Goal: Task Accomplishment & Management: Complete application form

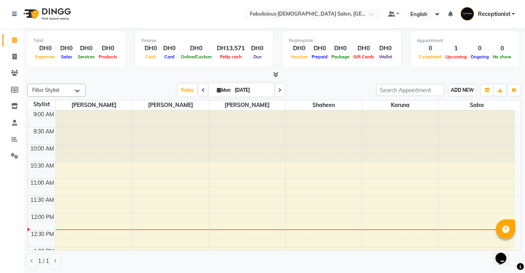
scroll to position [30, 0]
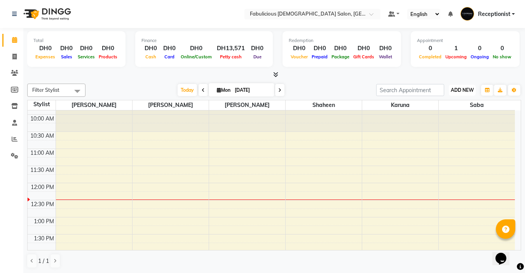
click at [463, 88] on span "ADD NEW" at bounding box center [462, 90] width 23 height 6
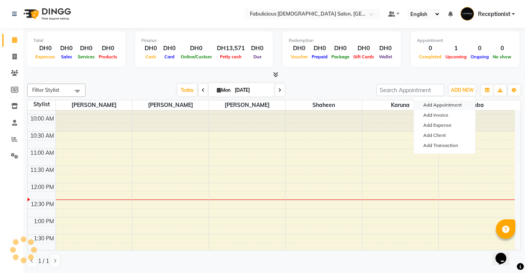
click at [440, 103] on button "Add Appointment" at bounding box center [444, 105] width 61 height 10
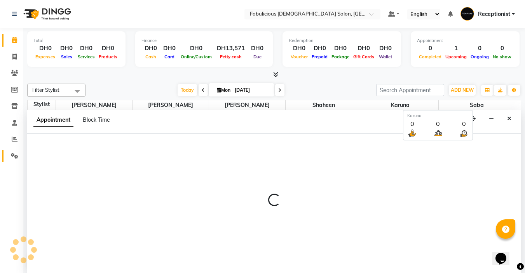
scroll to position [0, 0]
select select "tentative"
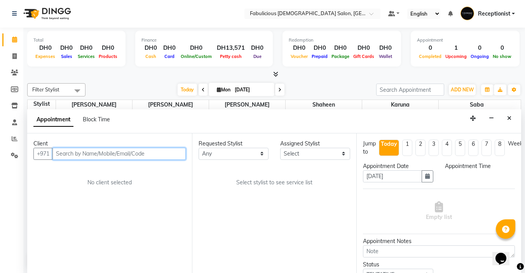
select select "600"
click at [148, 154] on input "text" at bounding box center [118, 154] width 133 height 12
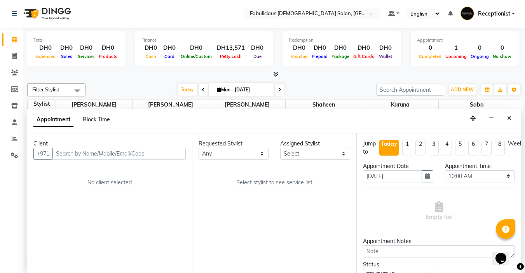
drag, startPoint x: 147, startPoint y: 154, endPoint x: 0, endPoint y: 271, distance: 188.4
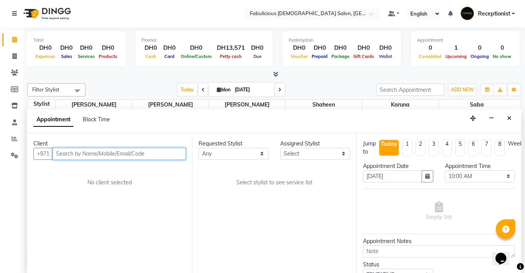
click at [153, 150] on input "text" at bounding box center [118, 154] width 133 height 12
click at [169, 151] on input "text" at bounding box center [118, 154] width 133 height 12
click at [156, 153] on input "text" at bounding box center [118, 154] width 133 height 12
click at [175, 153] on input "text" at bounding box center [118, 154] width 133 height 12
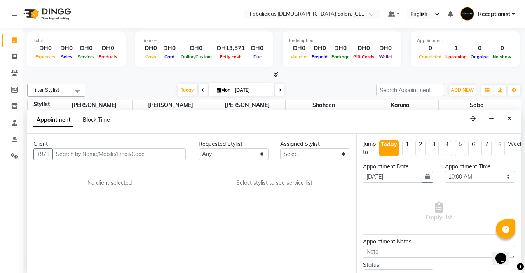
drag, startPoint x: 175, startPoint y: 153, endPoint x: 509, endPoint y: 116, distance: 336.7
click at [509, 116] on icon "Close" at bounding box center [509, 118] width 4 height 5
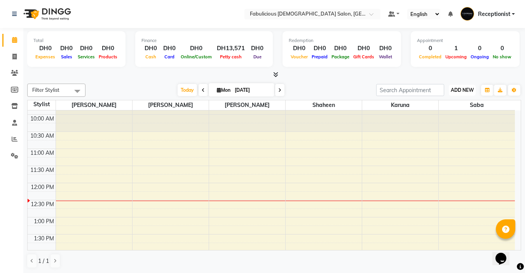
click at [452, 87] on span "ADD NEW" at bounding box center [462, 90] width 23 height 6
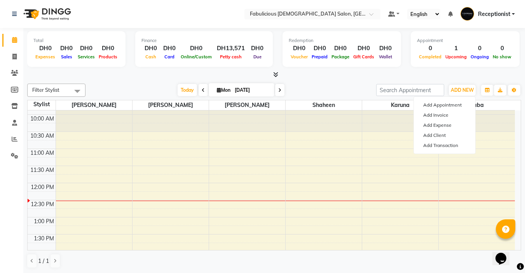
click at [446, 100] on div "Add Appointment Add Invoice Add Expense Add Client Add Transaction" at bounding box center [445, 125] width 62 height 58
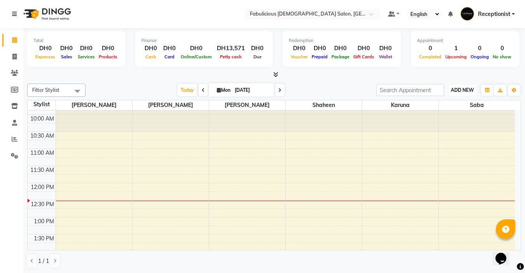
click at [468, 87] on span "ADD NEW" at bounding box center [462, 90] width 23 height 6
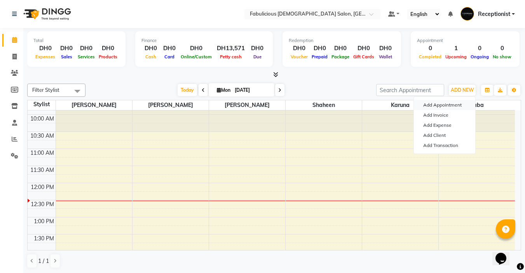
click at [426, 103] on button "Add Appointment" at bounding box center [444, 105] width 61 height 10
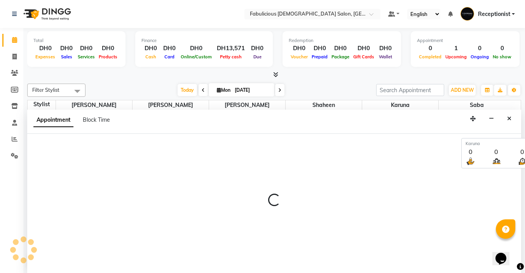
select select "tentative"
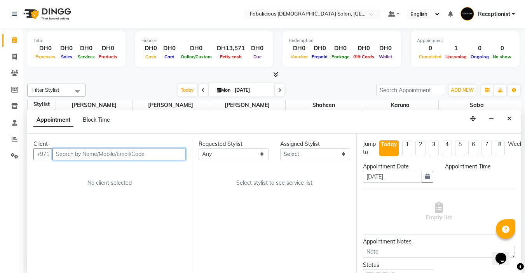
select select "600"
click at [150, 152] on input "text" at bounding box center [118, 154] width 133 height 12
click at [176, 155] on input "text" at bounding box center [118, 154] width 133 height 12
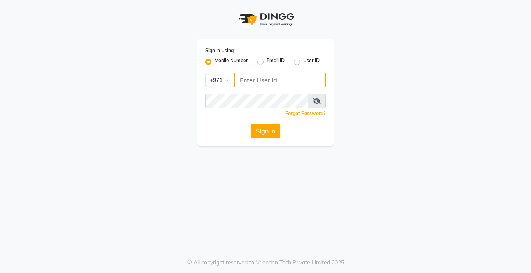
type input "567771563"
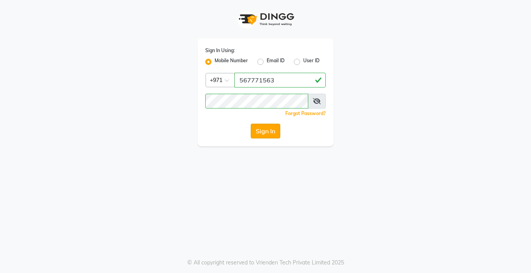
click at [266, 132] on button "Sign In" at bounding box center [266, 131] width 30 height 15
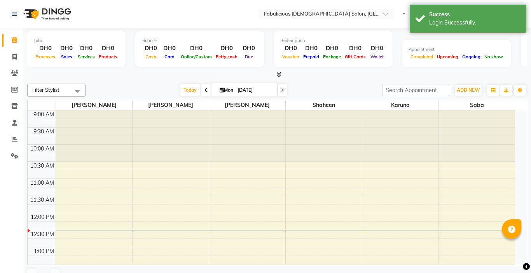
select select "en"
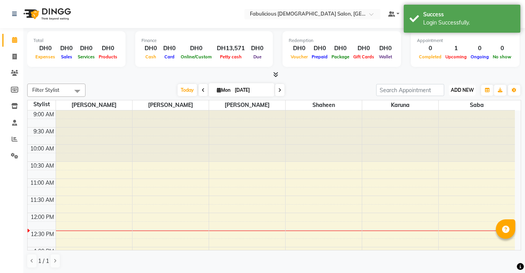
click at [470, 88] on span "ADD NEW" at bounding box center [462, 90] width 23 height 6
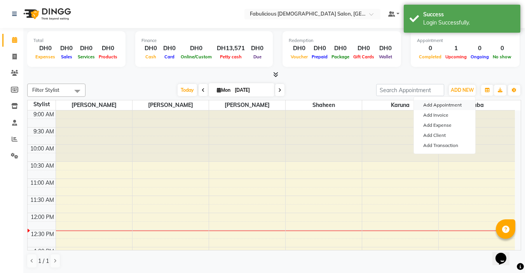
click at [443, 102] on button "Add Appointment" at bounding box center [444, 105] width 61 height 10
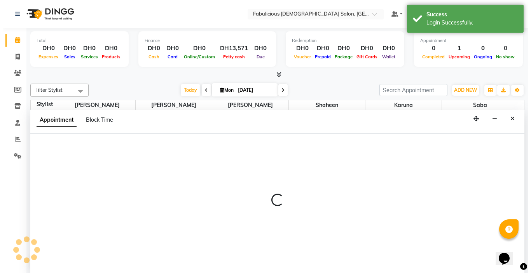
scroll to position [0, 0]
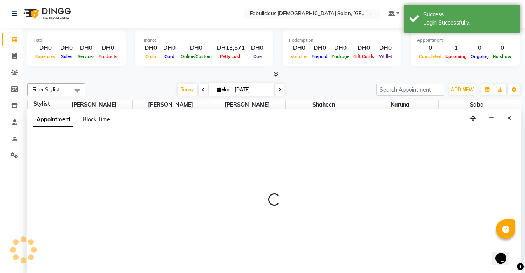
select select "600"
select select "tentative"
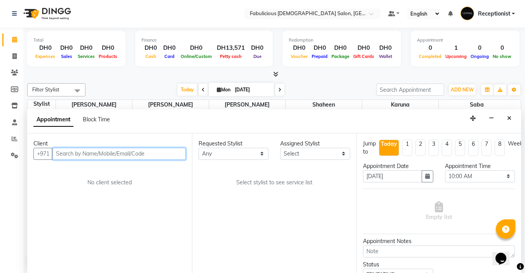
click at [146, 151] on input "text" at bounding box center [118, 154] width 133 height 12
click at [179, 155] on input "text" at bounding box center [118, 154] width 133 height 12
click at [177, 155] on input "text" at bounding box center [118, 154] width 133 height 12
click at [175, 154] on input "text" at bounding box center [118, 154] width 133 height 12
click at [175, 153] on input "text" at bounding box center [118, 154] width 133 height 12
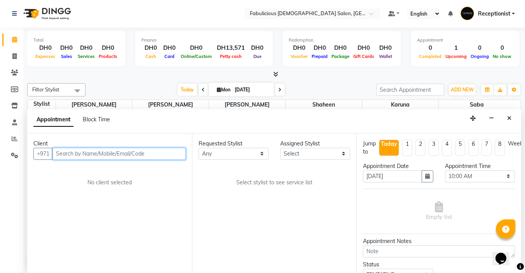
click at [174, 153] on input "text" at bounding box center [118, 154] width 133 height 12
click at [173, 152] on input "text" at bounding box center [118, 154] width 133 height 12
click at [171, 151] on input "text" at bounding box center [118, 154] width 133 height 12
drag, startPoint x: 169, startPoint y: 151, endPoint x: 162, endPoint y: 151, distance: 7.4
click at [169, 151] on input "text" at bounding box center [118, 154] width 133 height 12
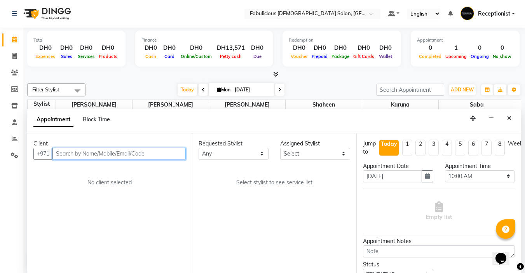
click at [161, 151] on input "text" at bounding box center [118, 154] width 133 height 12
click at [162, 151] on input "text" at bounding box center [118, 154] width 133 height 12
drag, startPoint x: 159, startPoint y: 150, endPoint x: 137, endPoint y: 154, distance: 22.8
drag, startPoint x: 137, startPoint y: 154, endPoint x: 73, endPoint y: 154, distance: 63.4
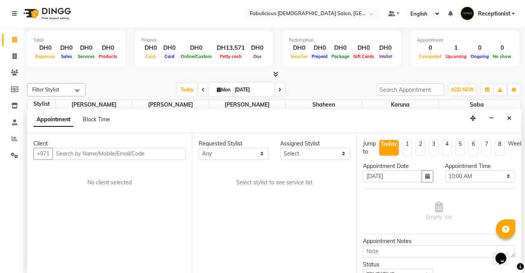
drag, startPoint x: 73, startPoint y: 154, endPoint x: 509, endPoint y: 115, distance: 437.1
click at [511, 115] on icon "Close" at bounding box center [509, 117] width 4 height 5
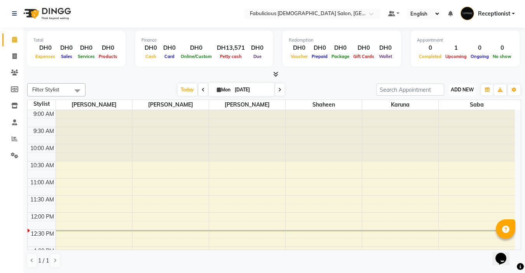
click at [467, 87] on span "ADD NEW" at bounding box center [462, 90] width 23 height 6
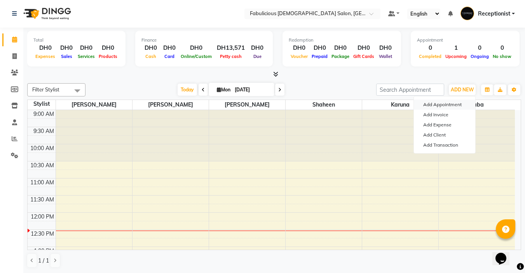
drag, startPoint x: 103, startPoint y: 196, endPoint x: 433, endPoint y: 105, distance: 342.4
click at [436, 104] on button "Add Appointment" at bounding box center [444, 105] width 61 height 10
select select "tentative"
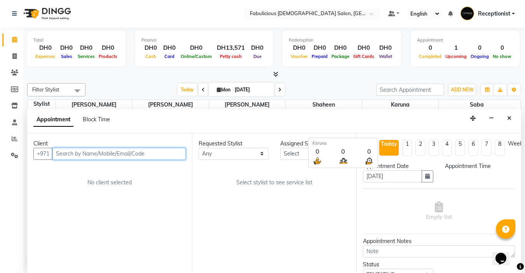
select select "600"
click at [68, 153] on input "text" at bounding box center [118, 154] width 133 height 12
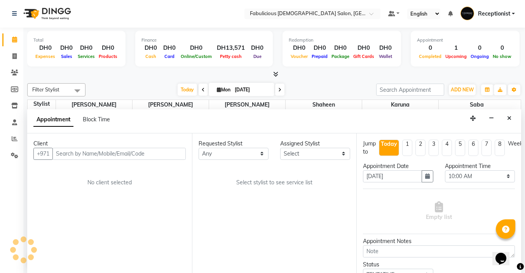
drag, startPoint x: 84, startPoint y: 220, endPoint x: 55, endPoint y: 222, distance: 28.5
click at [55, 222] on div "Client +971 No client selected" at bounding box center [109, 203] width 165 height 140
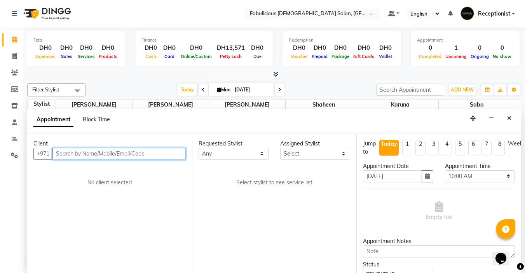
click at [90, 154] on input "text" at bounding box center [118, 154] width 133 height 12
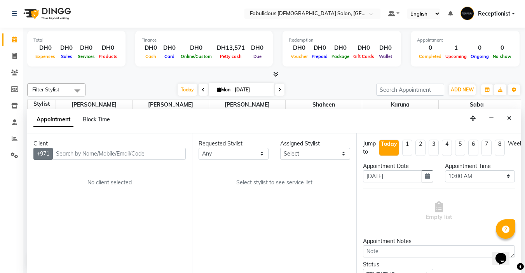
click at [40, 154] on button "+971" at bounding box center [42, 154] width 19 height 12
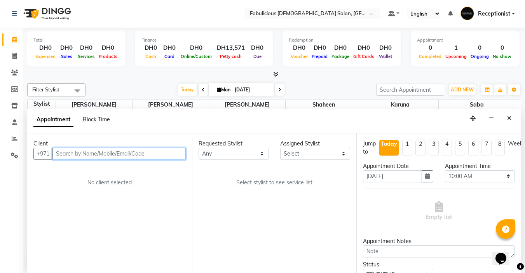
click at [127, 150] on input "text" at bounding box center [118, 154] width 133 height 12
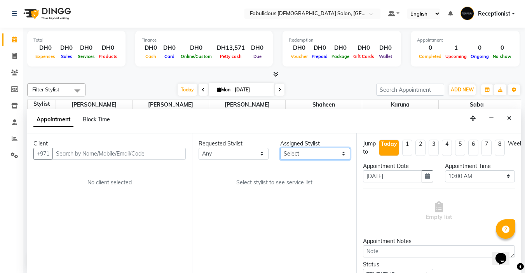
click at [344, 154] on select "Select [PERSON_NAME] [PERSON_NAME] [PERSON_NAME] [PERSON_NAME]" at bounding box center [315, 154] width 70 height 12
select select "33271"
click at [280, 148] on select "Select [PERSON_NAME] [PERSON_NAME] [PERSON_NAME] [PERSON_NAME]" at bounding box center [315, 154] width 70 height 12
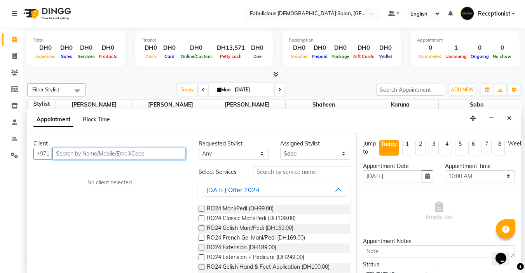
click at [173, 154] on input "text" at bounding box center [118, 154] width 133 height 12
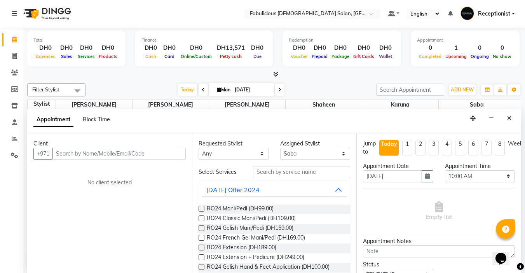
drag, startPoint x: 85, startPoint y: 288, endPoint x: 508, endPoint y: 117, distance: 456.7
click at [510, 116] on icon "Close" at bounding box center [509, 117] width 4 height 5
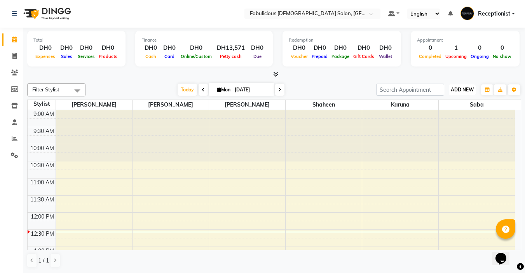
click at [461, 87] on span "ADD NEW" at bounding box center [462, 90] width 23 height 6
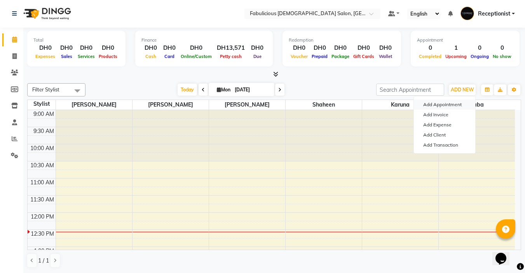
click at [447, 106] on button "Add Appointment" at bounding box center [444, 105] width 61 height 10
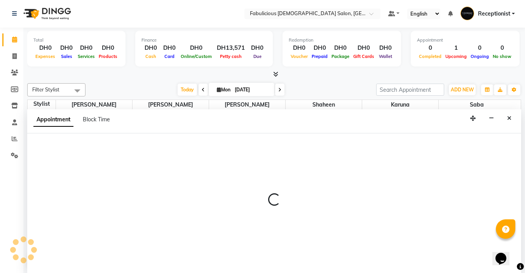
select select "600"
select select "tentative"
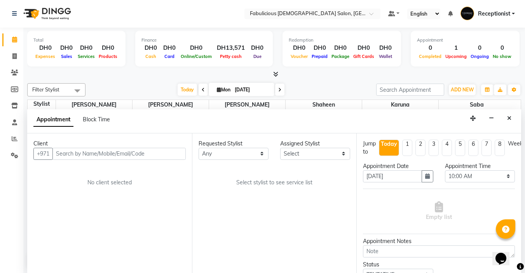
click at [162, 153] on input "text" at bounding box center [118, 154] width 133 height 12
click at [169, 172] on div "Client +971 No client selected" at bounding box center [109, 203] width 165 height 140
click at [340, 155] on select "Select [PERSON_NAME] [PERSON_NAME] [PERSON_NAME] [PERSON_NAME]" at bounding box center [315, 154] width 70 height 12
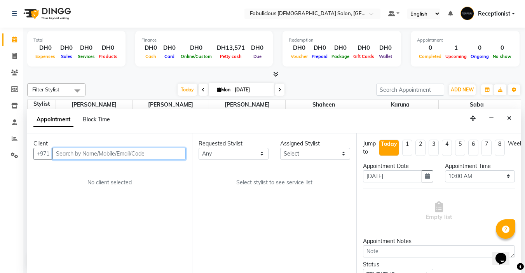
click at [159, 152] on input "text" at bounding box center [118, 154] width 133 height 12
type input "553122971"
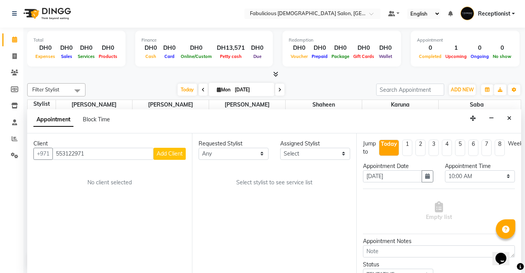
click at [171, 152] on span "Add Client" at bounding box center [170, 153] width 26 height 7
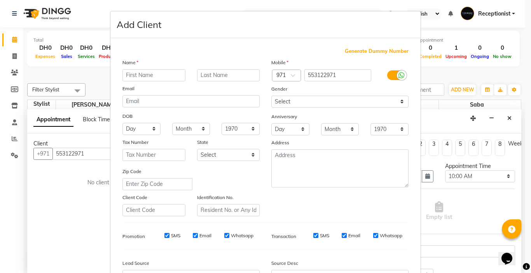
click at [175, 76] on input "text" at bounding box center [153, 75] width 63 height 12
type input "F"
type input "Feyru"
click at [385, 102] on select "Select [DEMOGRAPHIC_DATA] [DEMOGRAPHIC_DATA] Other Prefer Not To Say" at bounding box center [339, 102] width 137 height 12
select select "[DEMOGRAPHIC_DATA]"
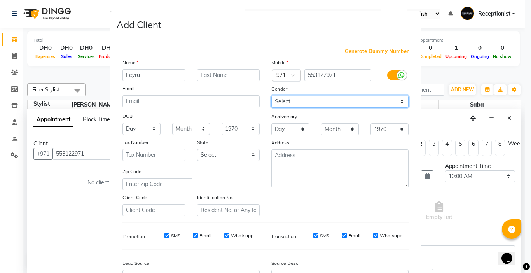
click at [271, 96] on select "Select [DEMOGRAPHIC_DATA] [DEMOGRAPHIC_DATA] Other Prefer Not To Say" at bounding box center [339, 102] width 137 height 12
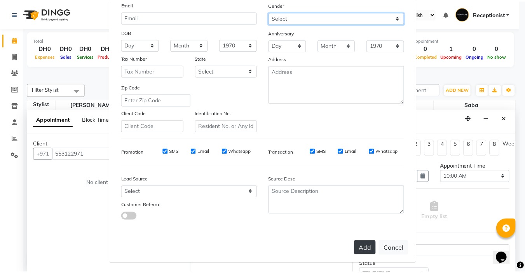
scroll to position [86, 0]
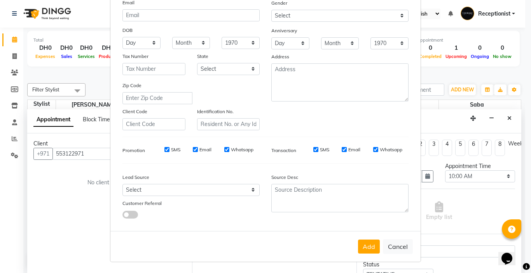
click at [371, 244] on button "Add" at bounding box center [369, 246] width 22 height 14
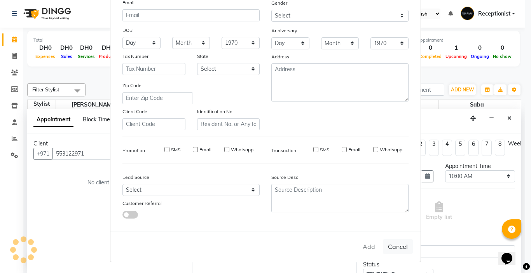
select select
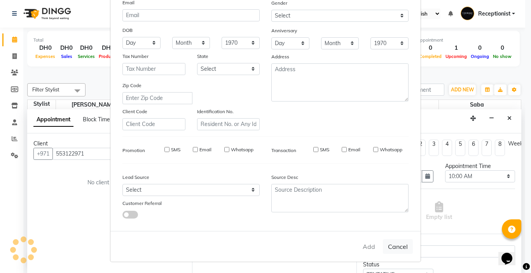
select select
checkbox input "false"
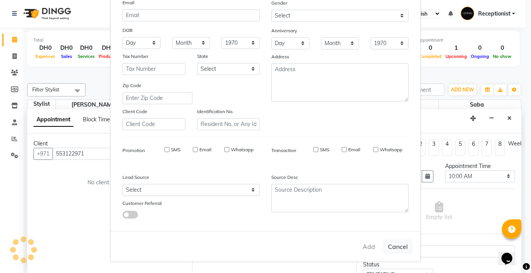
checkbox input "false"
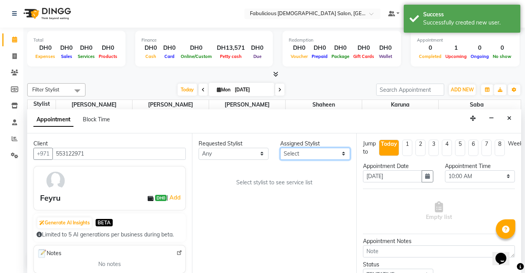
click at [332, 156] on select "Select [PERSON_NAME] [PERSON_NAME] [PERSON_NAME] [PERSON_NAME]" at bounding box center [315, 154] width 70 height 12
select select "33271"
click at [280, 148] on select "Select [PERSON_NAME] [PERSON_NAME] [PERSON_NAME] [PERSON_NAME]" at bounding box center [315, 154] width 70 height 12
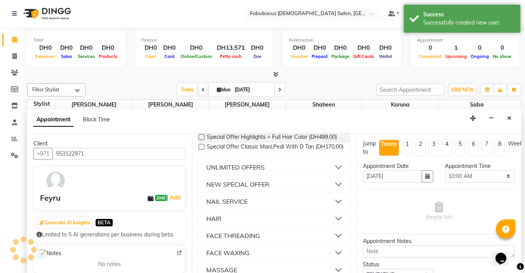
scroll to position [505, 0]
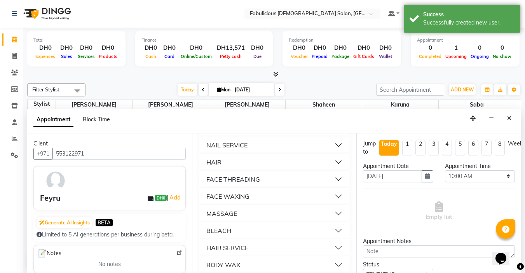
click at [329, 186] on button "FACE THREADING" at bounding box center [275, 179] width 146 height 14
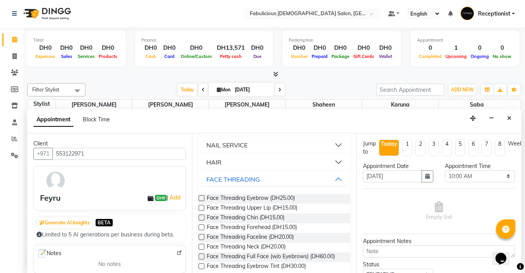
click at [200, 201] on label at bounding box center [202, 198] width 6 height 6
click at [200, 201] on input "checkbox" at bounding box center [201, 198] width 5 height 5
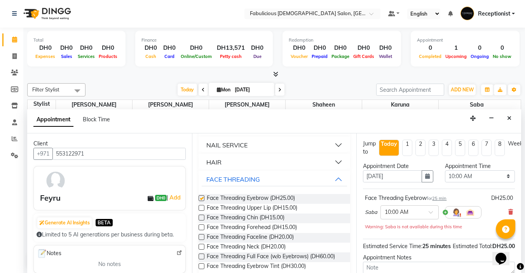
checkbox input "false"
click at [502, 175] on select "Select 10:00 AM 10:15 AM 10:30 AM 10:45 AM 11:00 AM 11:15 AM 11:30 AM 11:45 AM …" at bounding box center [480, 176] width 70 height 12
select select "735"
click at [445, 170] on select "Select 10:00 AM 10:15 AM 10:30 AM 10:45 AM 11:00 AM 11:15 AM 11:30 AM 11:45 AM …" at bounding box center [480, 176] width 70 height 12
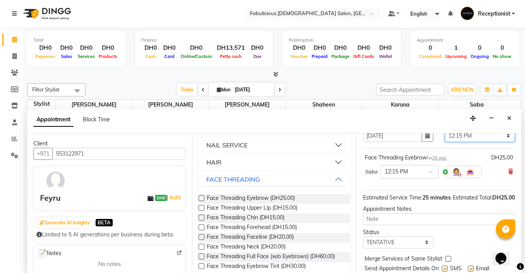
scroll to position [78, 0]
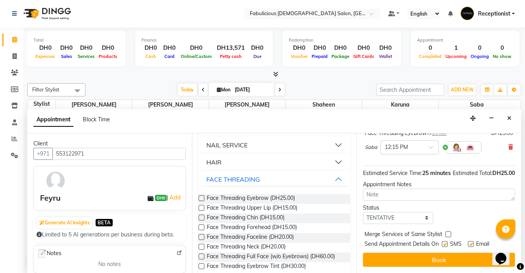
click at [449, 231] on label at bounding box center [448, 234] width 6 height 6
click at [449, 232] on input "checkbox" at bounding box center [447, 234] width 5 height 5
checkbox input "true"
click at [441, 258] on button "Book" at bounding box center [439, 260] width 152 height 14
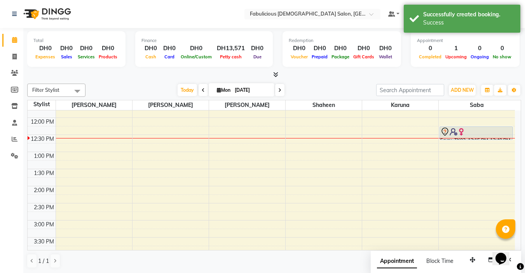
scroll to position [117, 0]
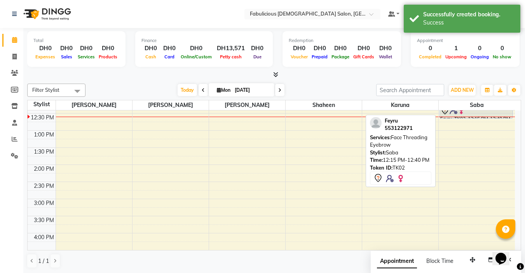
click at [485, 116] on div "Feyru, TK02, 12:15 PM-12:40 PM, Face Threading Eyebrow" at bounding box center [476, 111] width 73 height 13
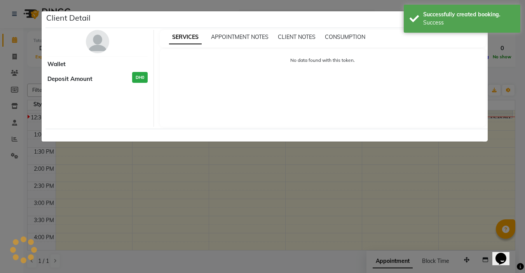
select select "7"
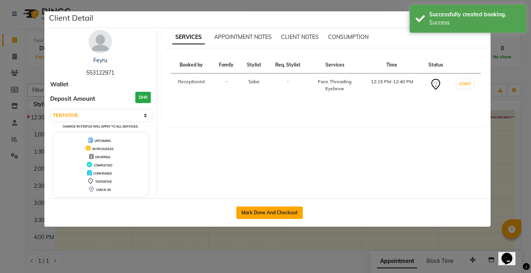
click at [280, 217] on button "Mark Done And Checkout" at bounding box center [269, 212] width 66 height 12
select select "738"
select select "service"
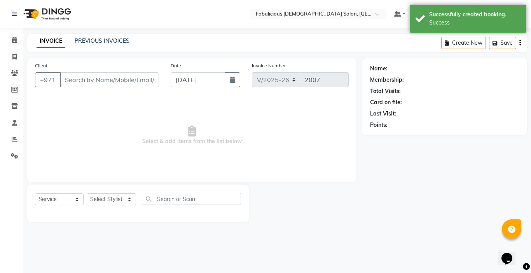
type input "553122971"
select select "33271"
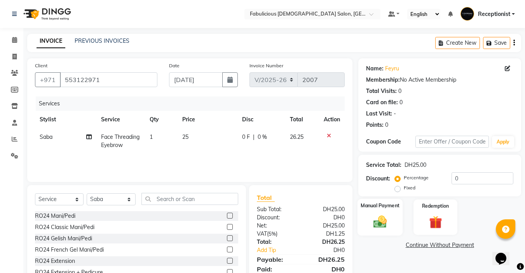
click at [378, 219] on img at bounding box center [380, 222] width 22 height 16
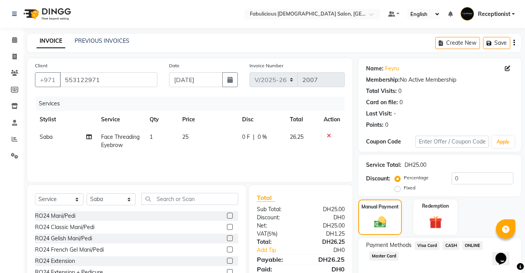
click at [451, 245] on span "CASH" at bounding box center [451, 245] width 17 height 9
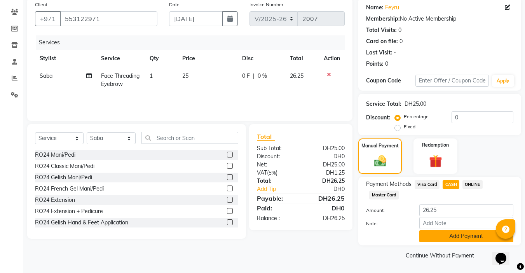
click at [476, 237] on button "Add Payment" at bounding box center [466, 236] width 94 height 12
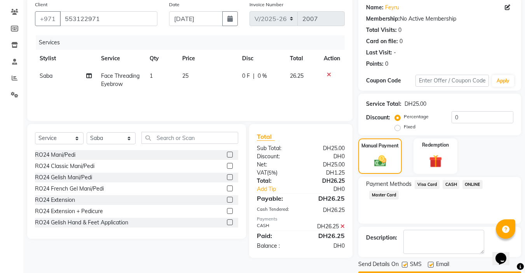
scroll to position [83, 0]
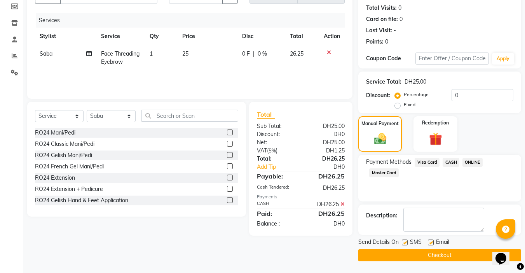
click at [444, 257] on button "Checkout" at bounding box center [439, 255] width 163 height 12
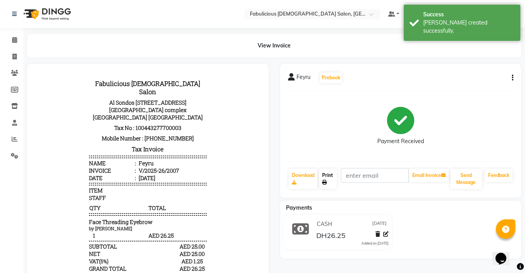
click at [328, 175] on link "Print" at bounding box center [328, 179] width 18 height 20
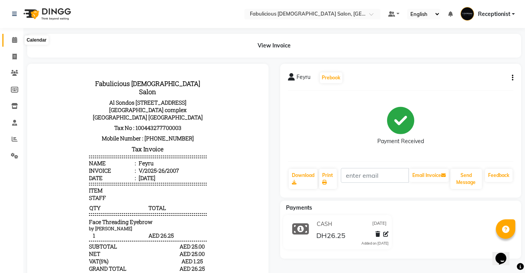
drag, startPoint x: 10, startPoint y: 38, endPoint x: 82, endPoint y: 12, distance: 76.2
click at [10, 38] on span at bounding box center [15, 40] width 14 height 9
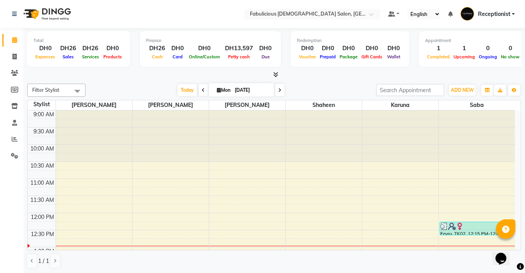
click at [276, 91] on span at bounding box center [279, 90] width 9 height 12
type input "02-09-2025"
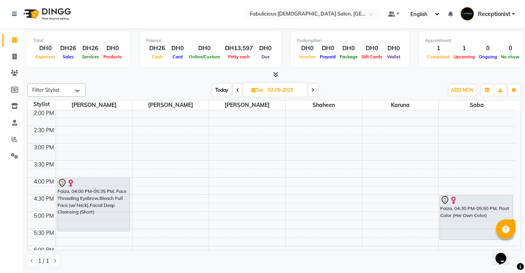
scroll to position [181, 0]
